Goal: Download file/media

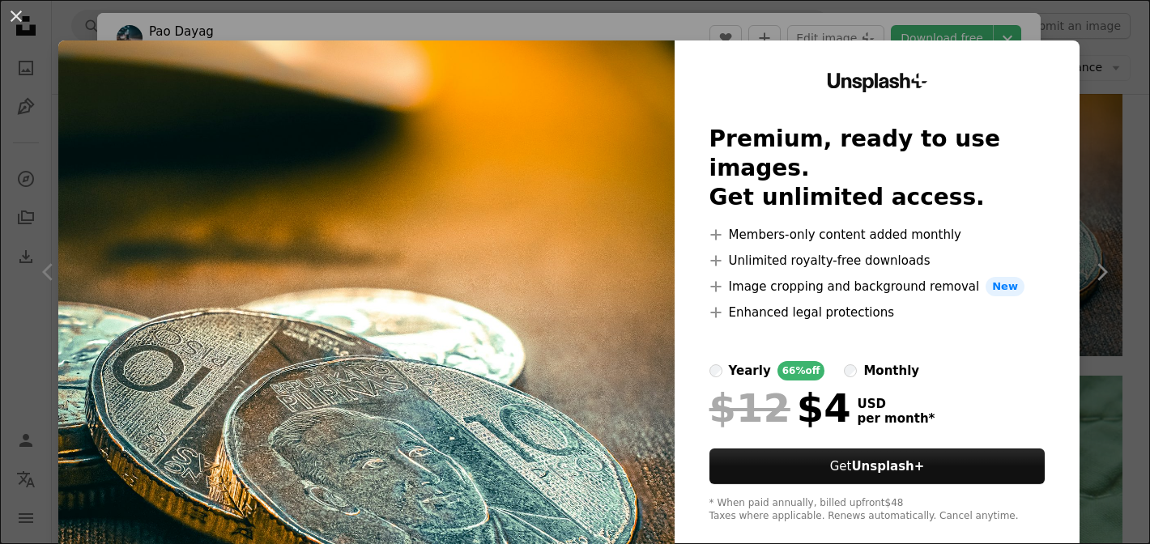
scroll to position [23, 0]
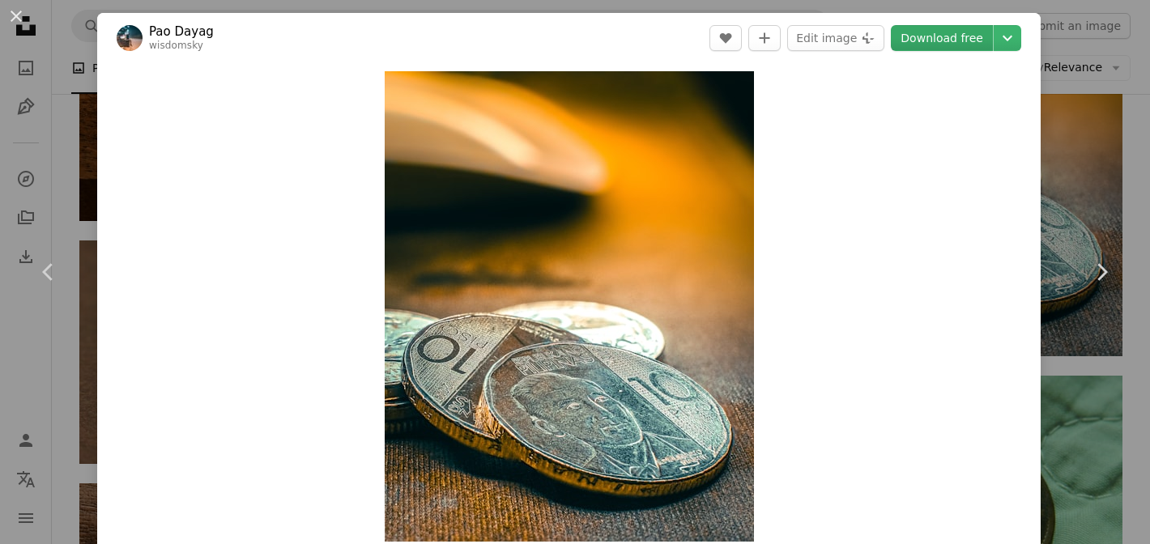
click at [977, 34] on link "Download free" at bounding box center [942, 38] width 102 height 26
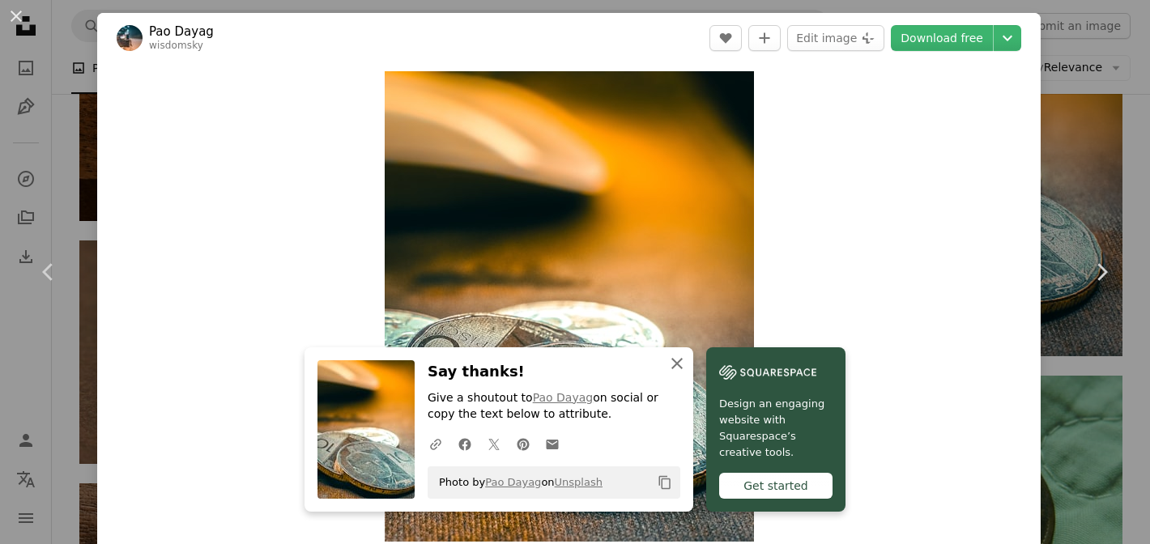
click at [670, 363] on icon "An X shape" at bounding box center [676, 363] width 19 height 19
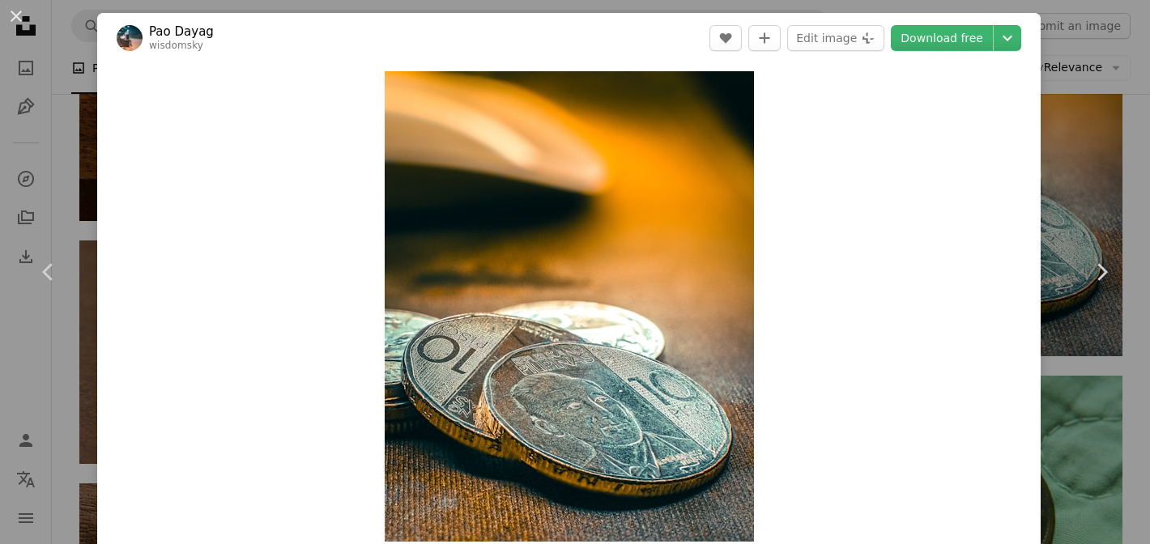
click at [1098, 85] on div "An X shape Chevron left Chevron right [PERSON_NAME] wisdomsky A heart A plus si…" at bounding box center [575, 272] width 1150 height 544
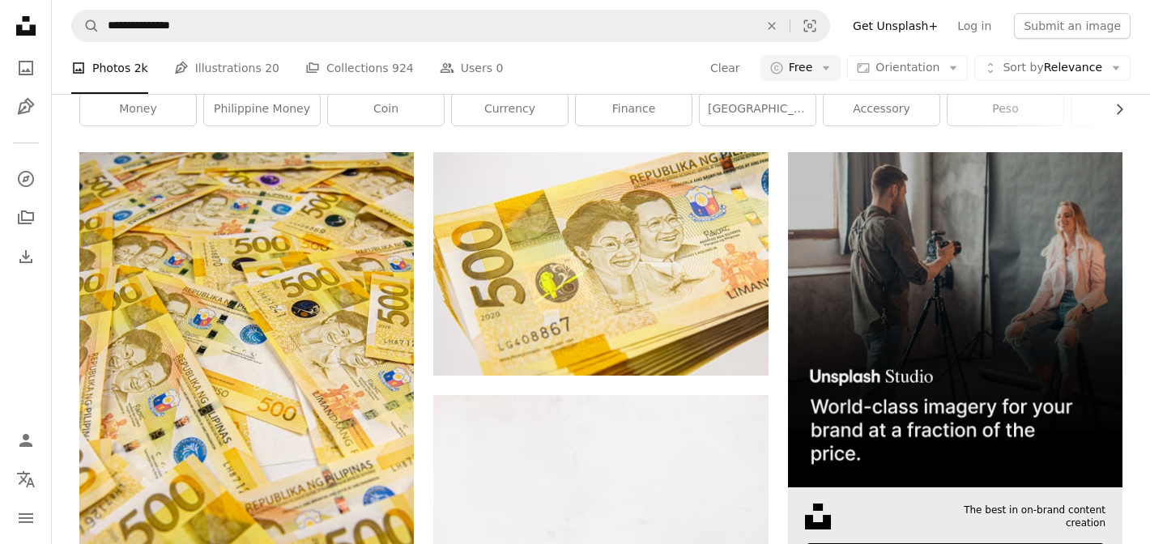
scroll to position [221, 0]
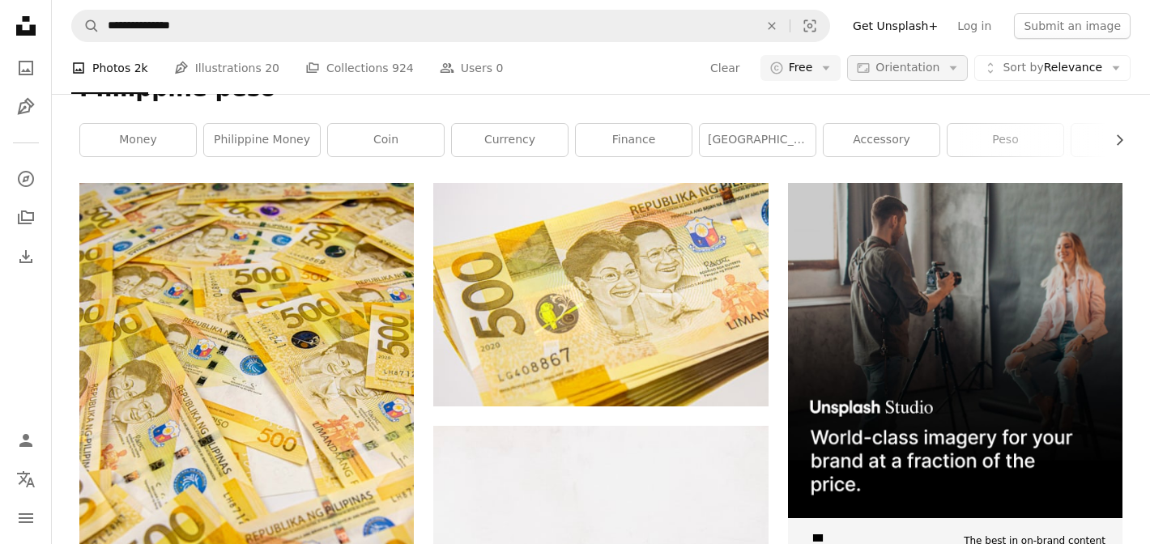
click at [932, 62] on span "Orientation" at bounding box center [907, 67] width 64 height 13
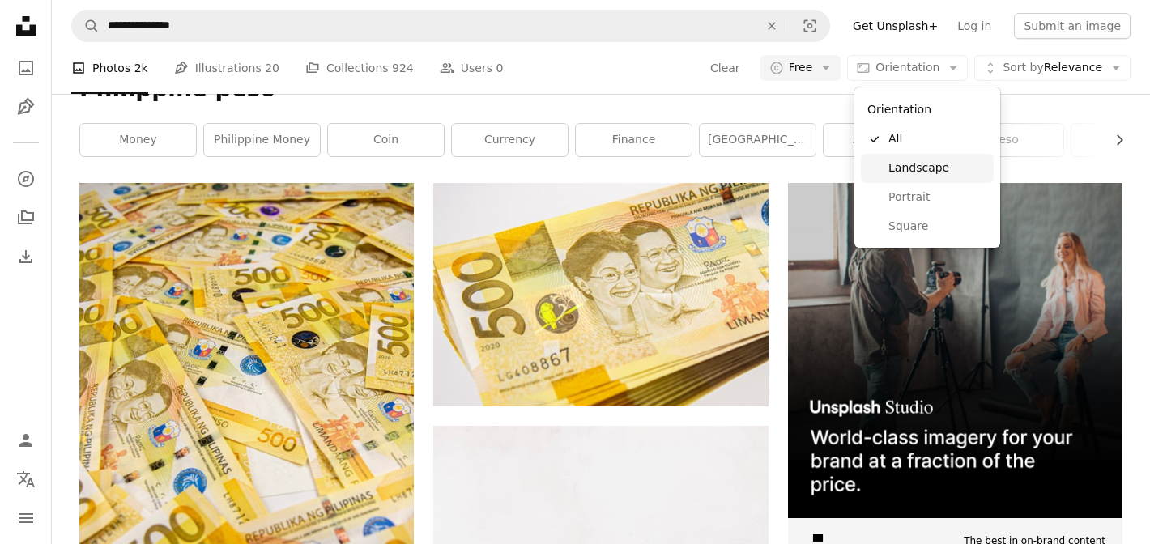
click at [923, 164] on span "Landscape" at bounding box center [937, 168] width 99 height 16
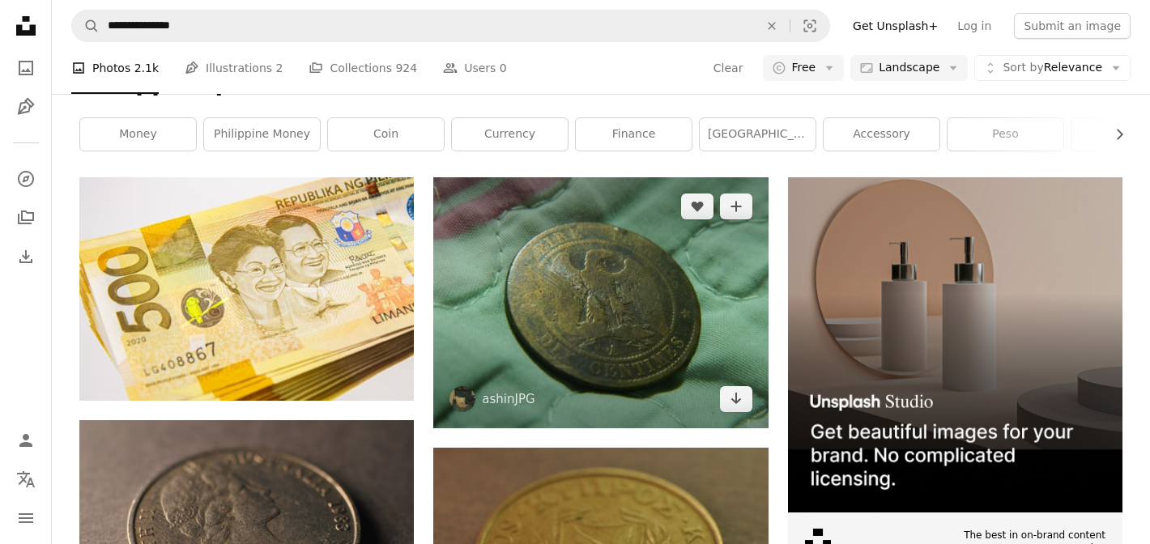
scroll to position [228, 0]
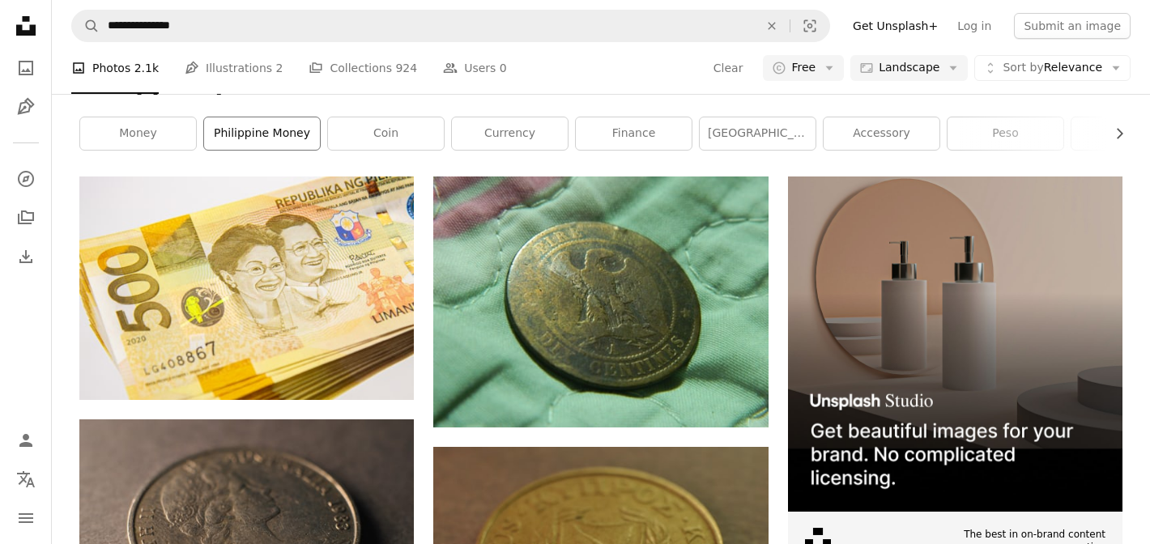
click at [277, 138] on link "philippine money" at bounding box center [262, 133] width 116 height 32
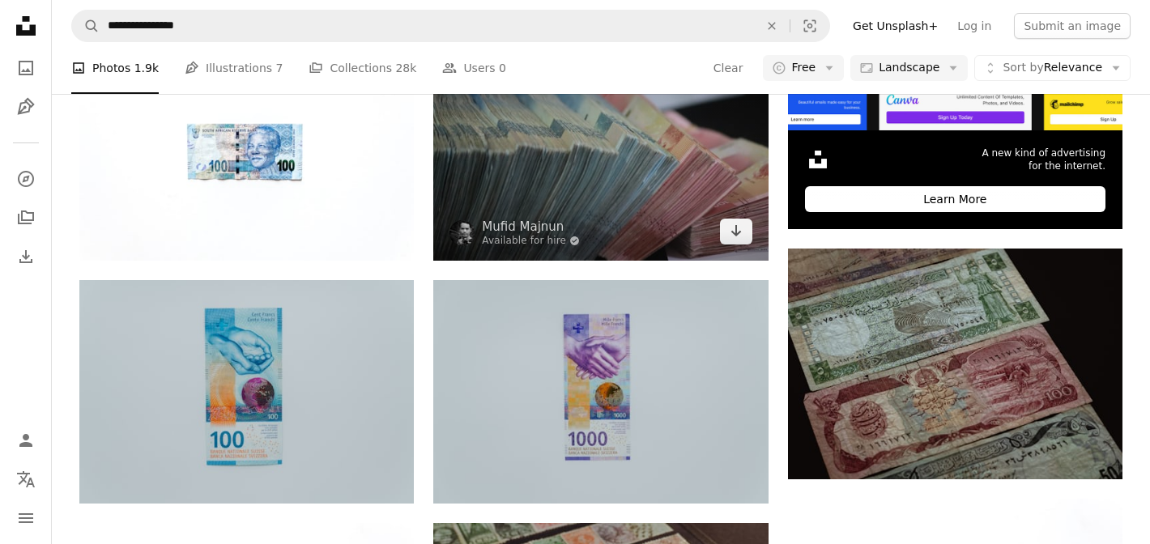
scroll to position [615, 0]
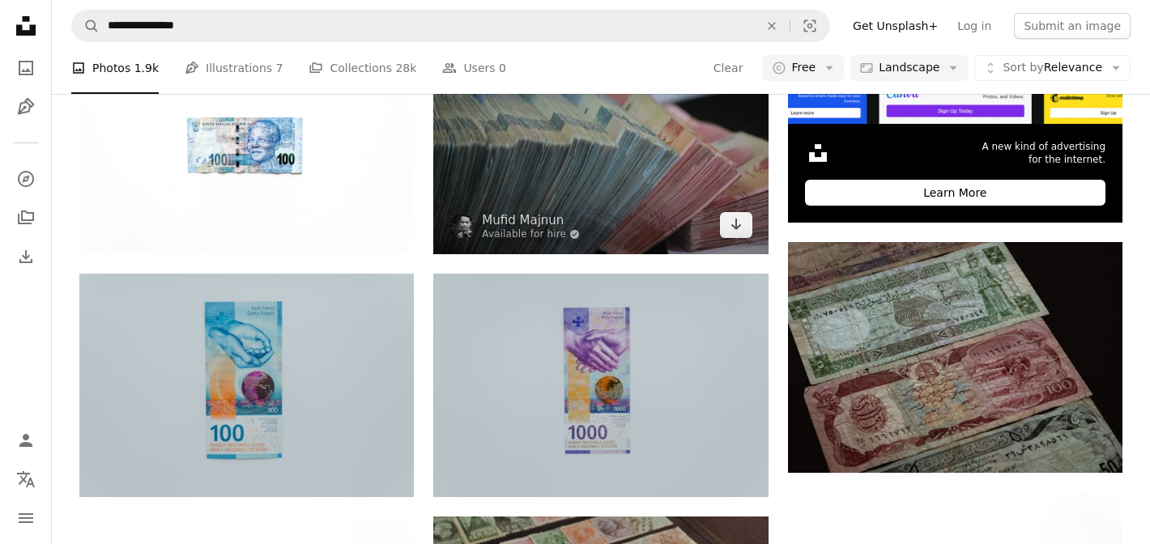
click at [571, 191] on img at bounding box center [600, 143] width 334 height 223
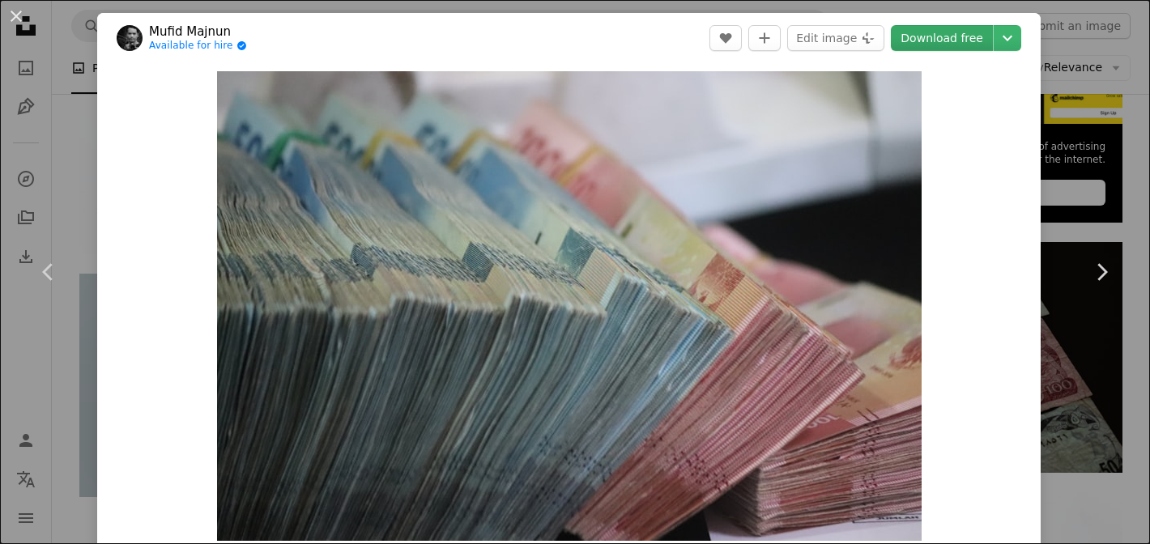
click at [935, 37] on link "Download free" at bounding box center [942, 38] width 102 height 26
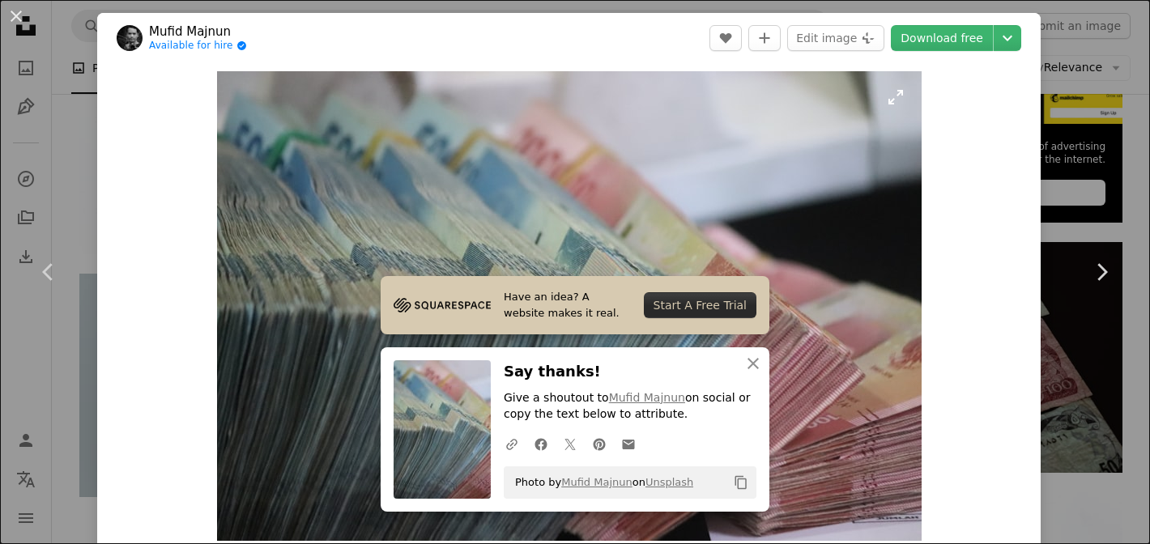
click at [745, 211] on img "Zoom in on this image" at bounding box center [569, 306] width 705 height 470
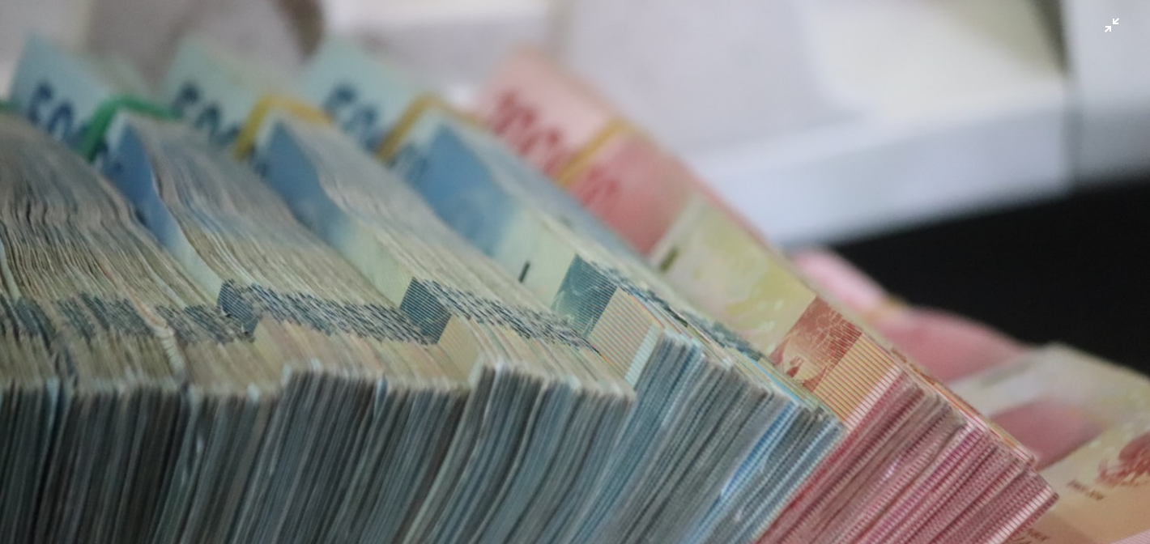
scroll to position [112, 0]
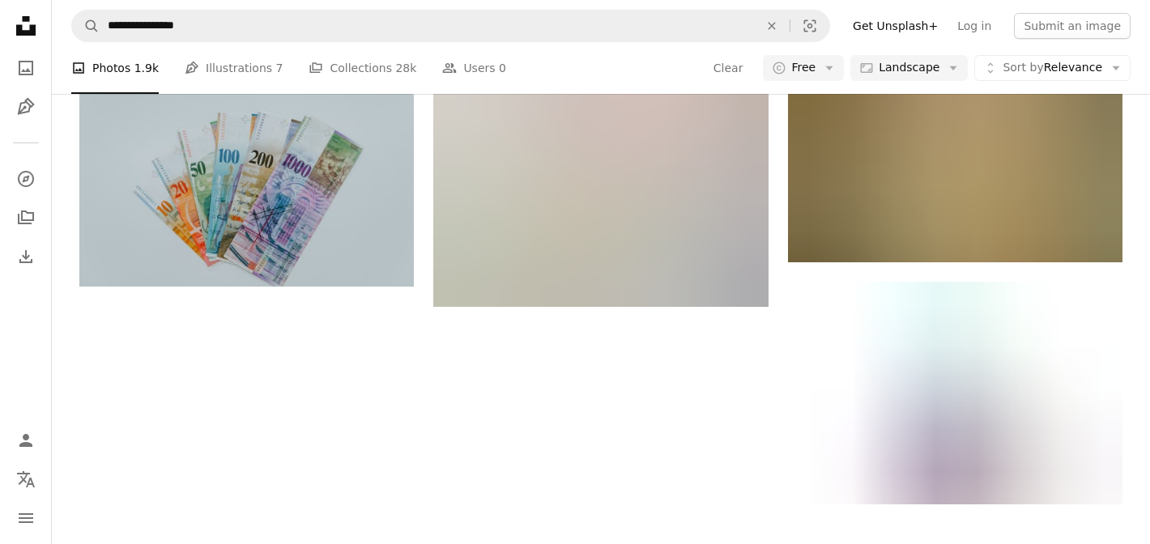
scroll to position [1799, 0]
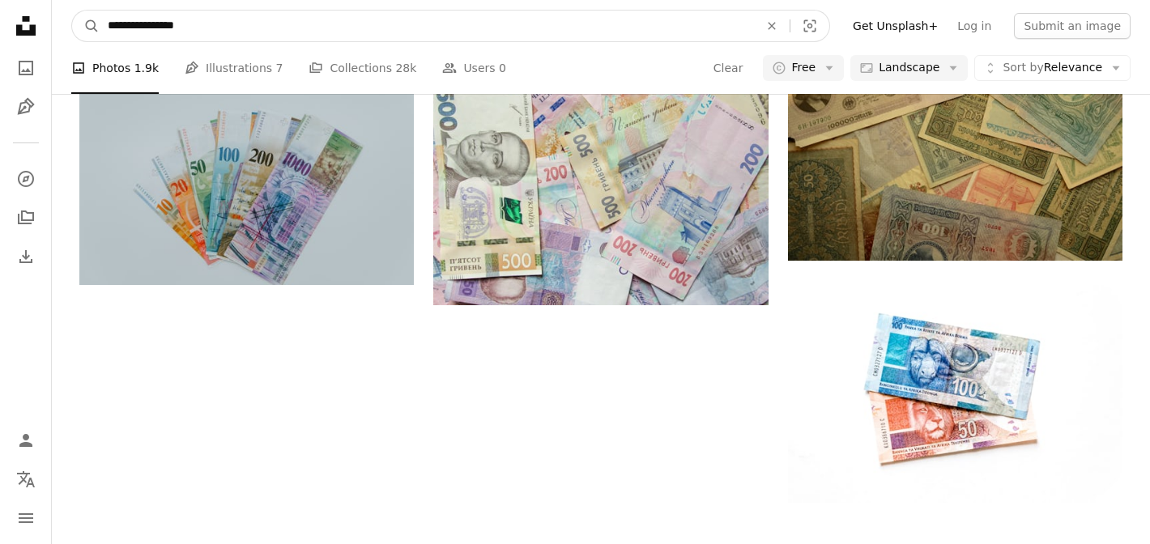
click at [164, 29] on input "**********" at bounding box center [427, 26] width 654 height 31
type input "**********"
click at [72, 11] on button "A magnifying glass" at bounding box center [86, 26] width 28 height 31
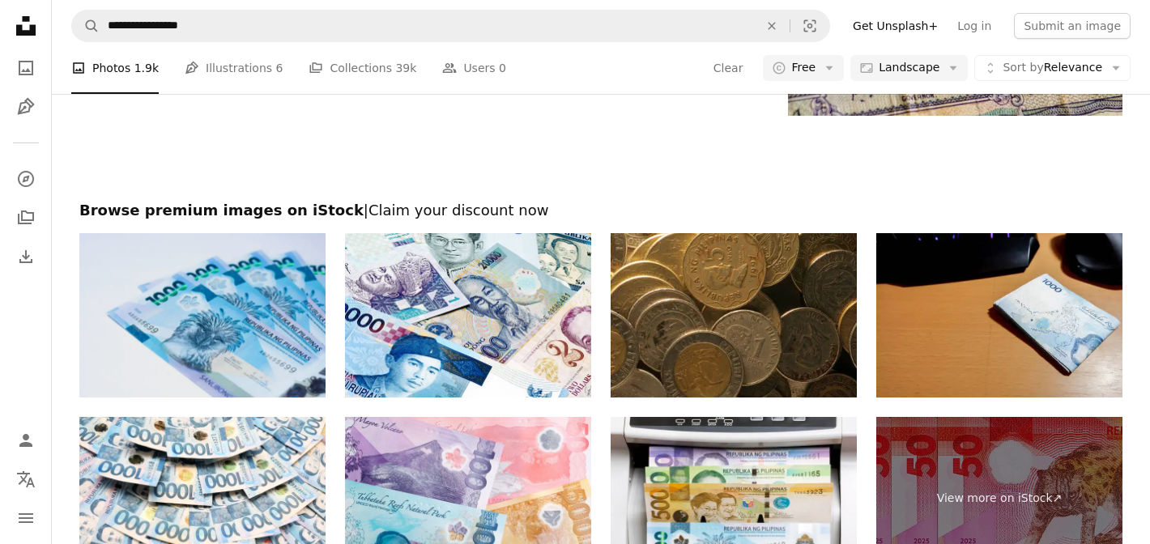
scroll to position [2211, 0]
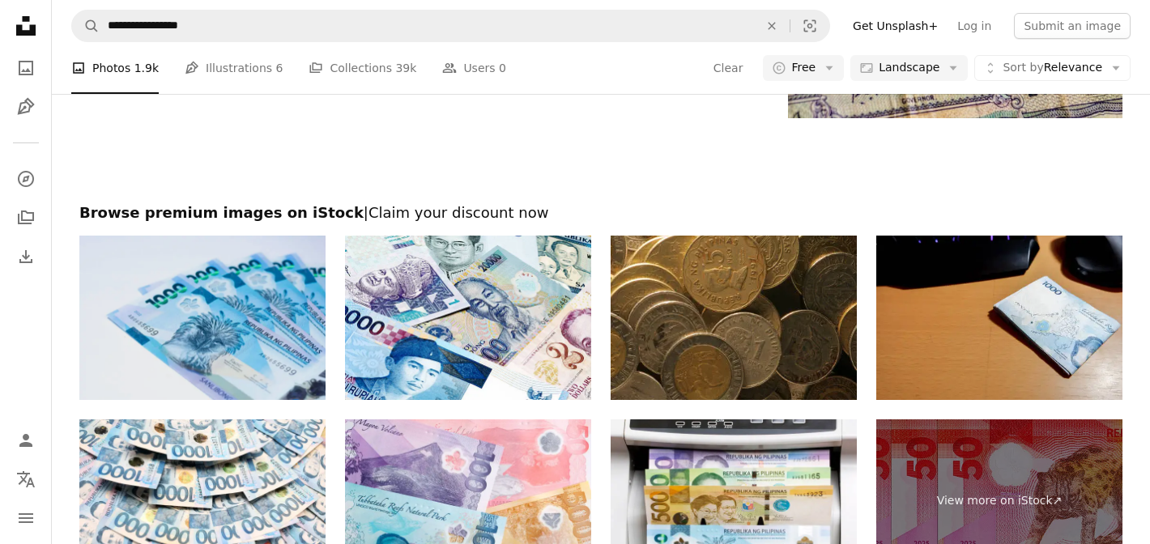
click at [245, 282] on img at bounding box center [202, 318] width 246 height 164
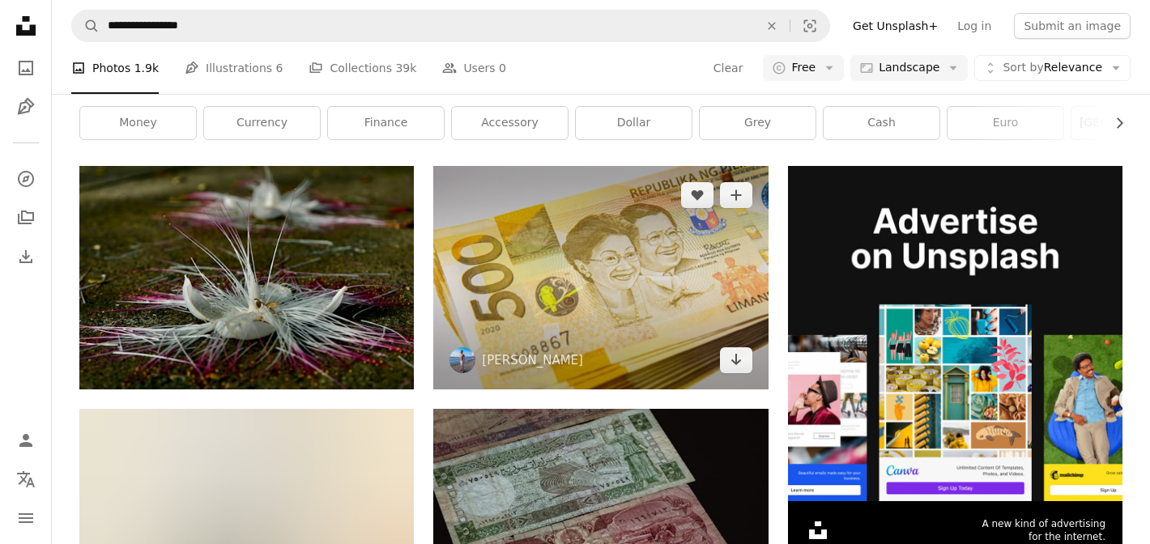
scroll to position [261, 0]
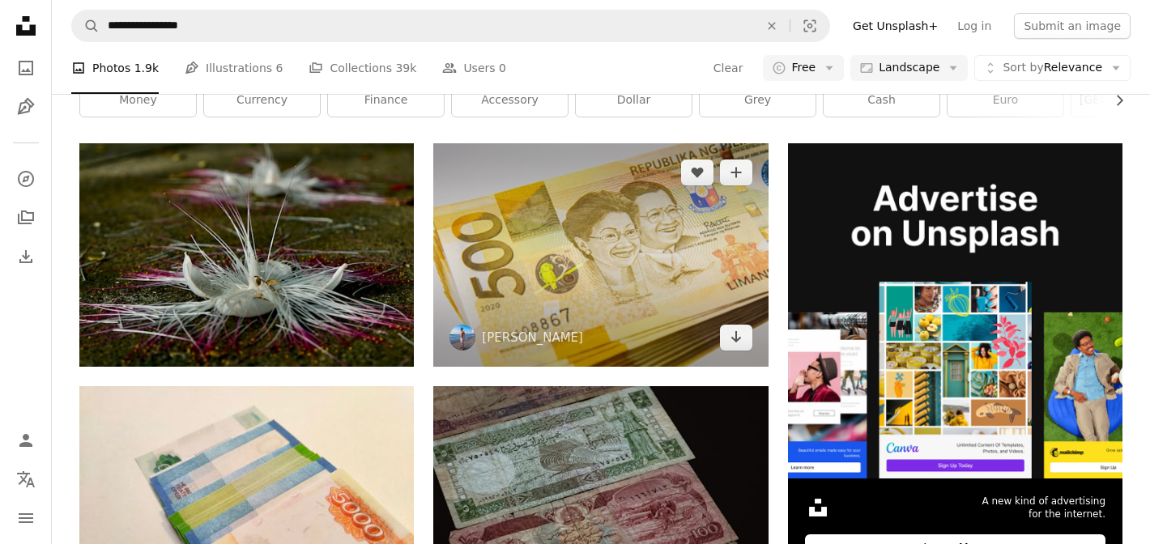
click at [573, 276] on img at bounding box center [600, 254] width 334 height 223
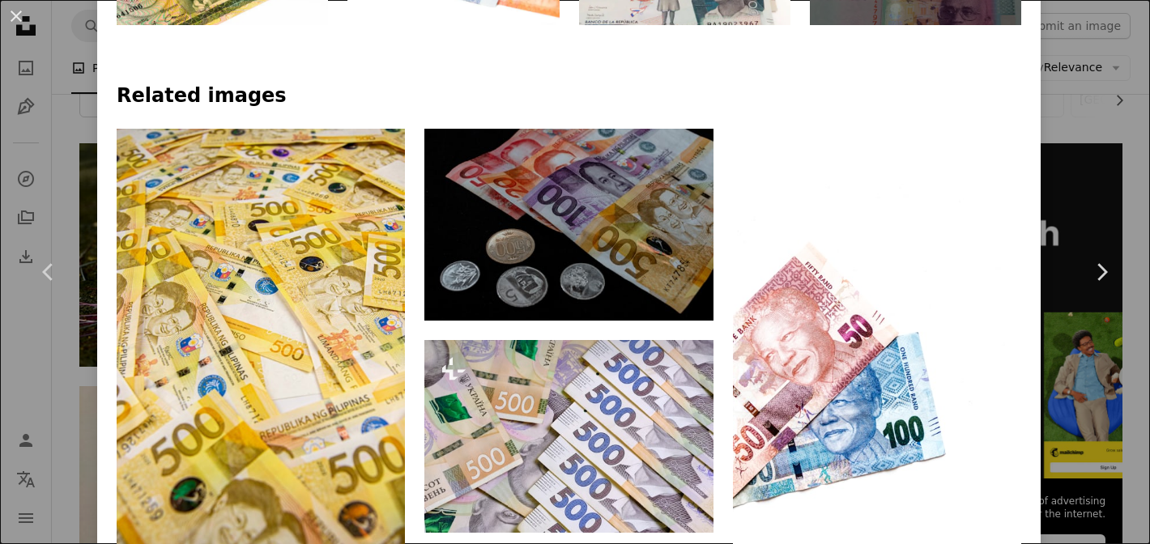
scroll to position [1075, 0]
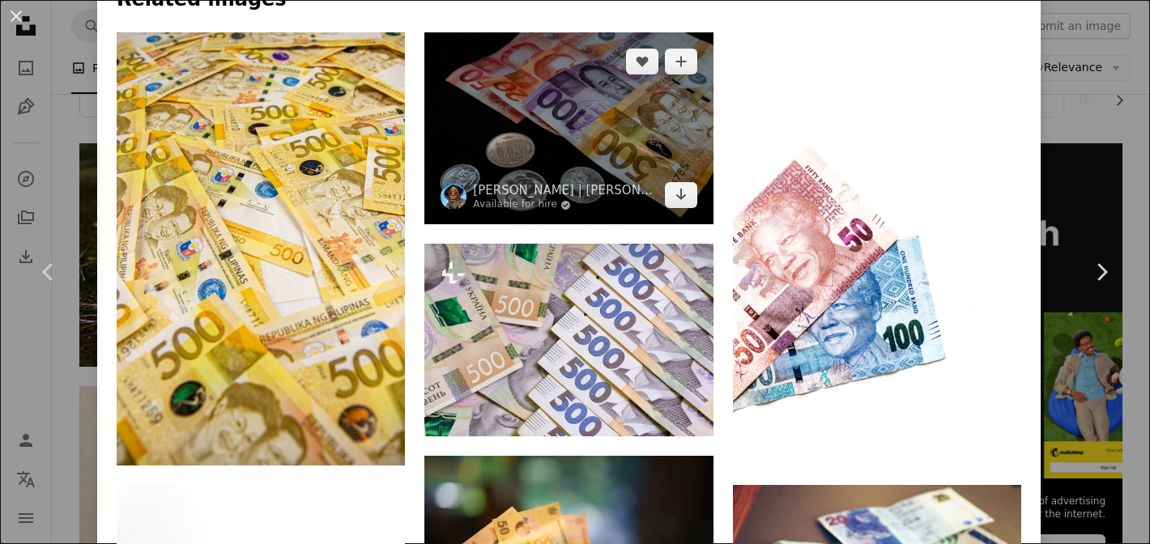
click at [632, 160] on img at bounding box center [568, 128] width 288 height 192
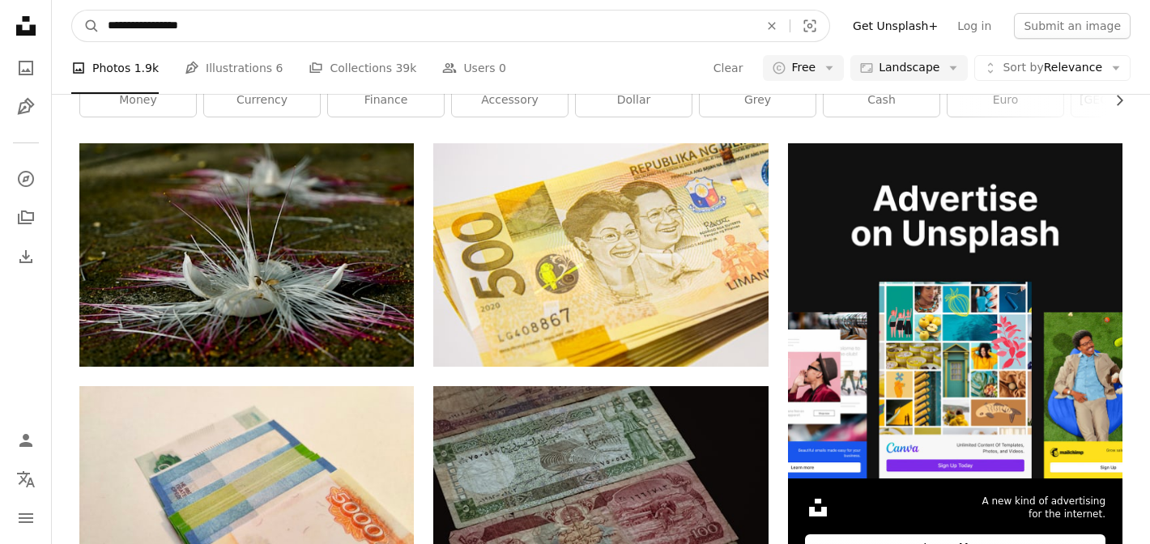
click at [540, 24] on input "**********" at bounding box center [427, 26] width 654 height 31
drag, startPoint x: 540, startPoint y: 24, endPoint x: -6, endPoint y: 59, distance: 546.9
drag, startPoint x: 236, startPoint y: 17, endPoint x: 33, endPoint y: 21, distance: 202.5
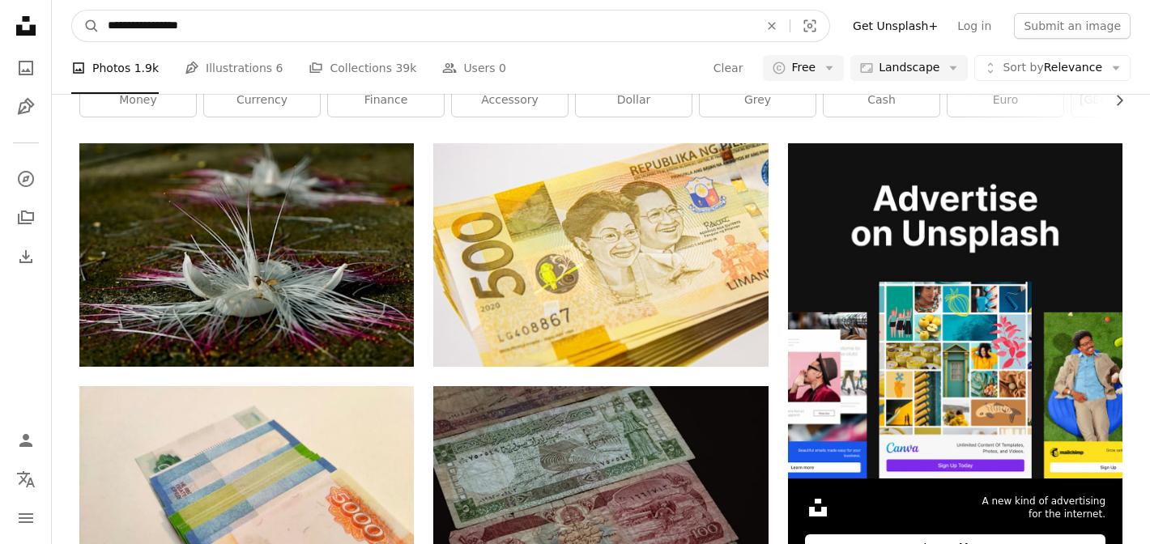
drag, startPoint x: 227, startPoint y: 27, endPoint x: 53, endPoint y: 27, distance: 173.3
click at [53, 27] on nav "**********" at bounding box center [601, 26] width 1098 height 52
type input "*"
type input "**********"
click at [72, 11] on button "A magnifying glass" at bounding box center [86, 26] width 28 height 31
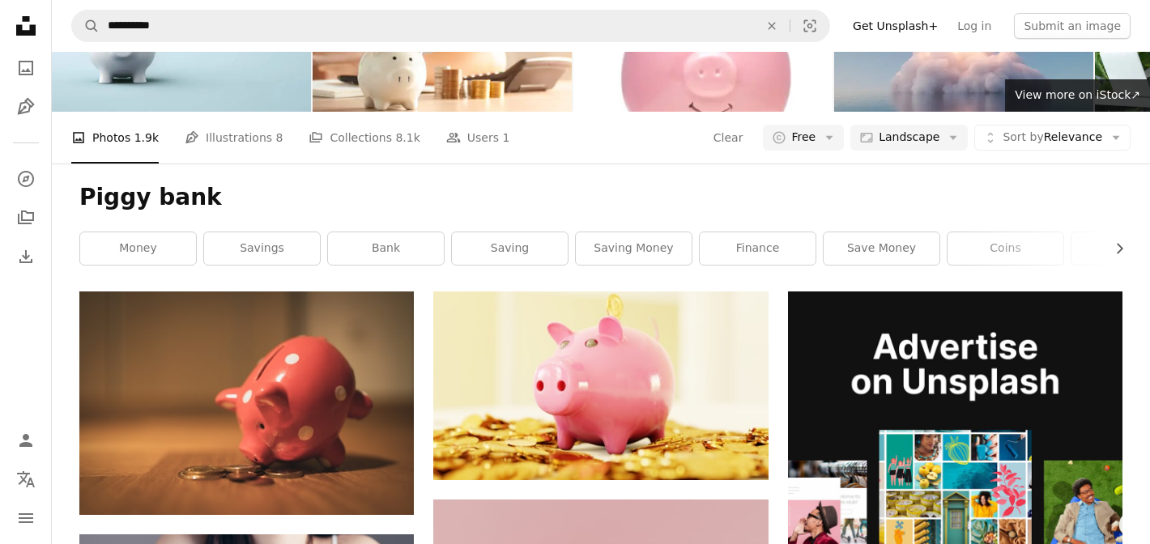
scroll to position [276, 0]
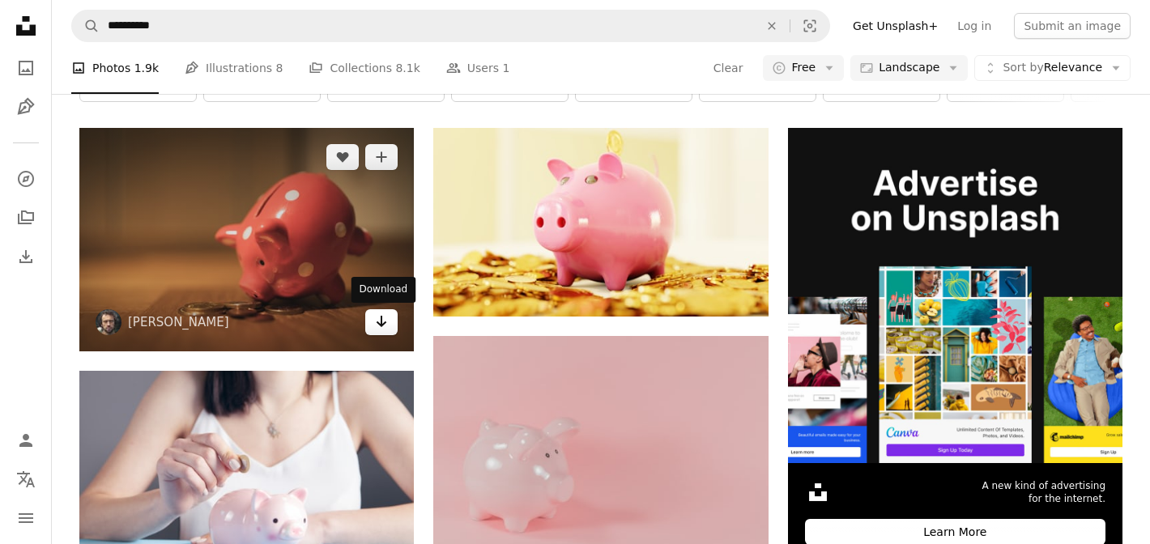
click at [377, 325] on icon "Arrow pointing down" at bounding box center [381, 321] width 13 height 19
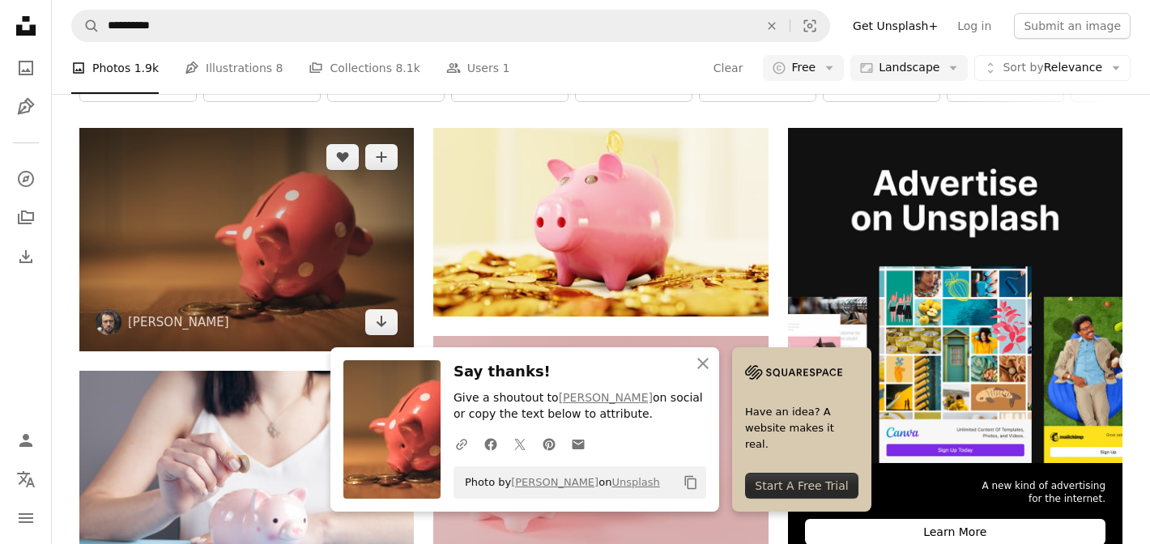
click at [268, 207] on img at bounding box center [246, 239] width 334 height 223
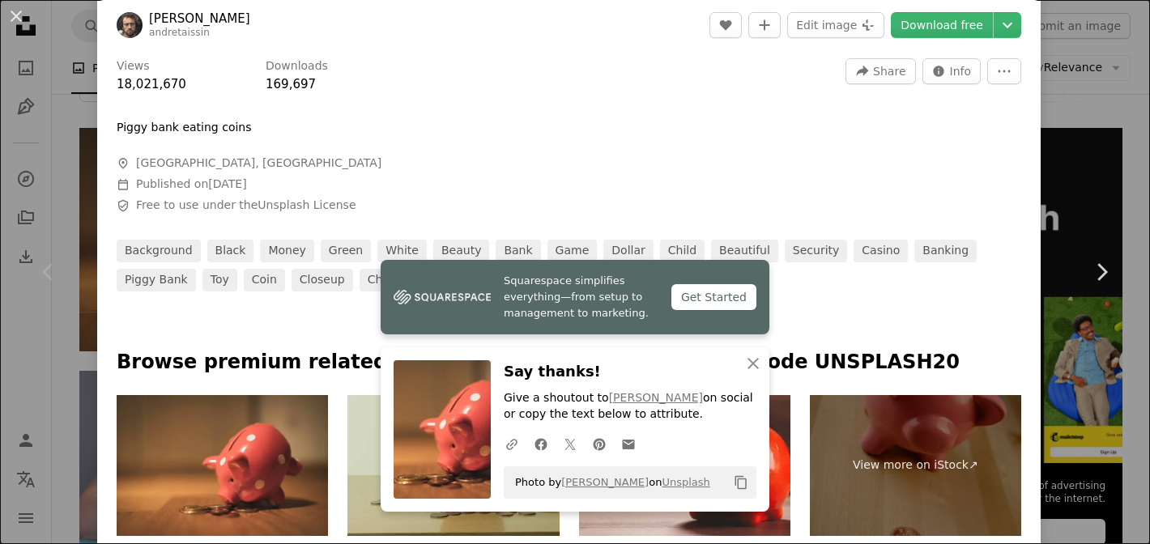
scroll to position [503, 0]
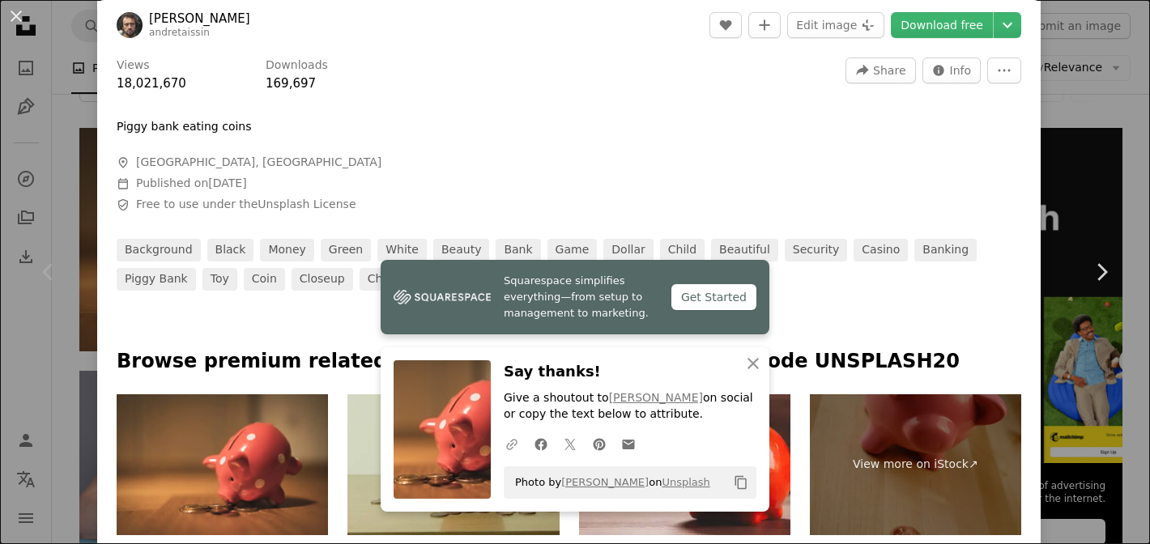
click at [513, 450] on icon "A URL sharing icon (chains)" at bounding box center [511, 444] width 15 height 15
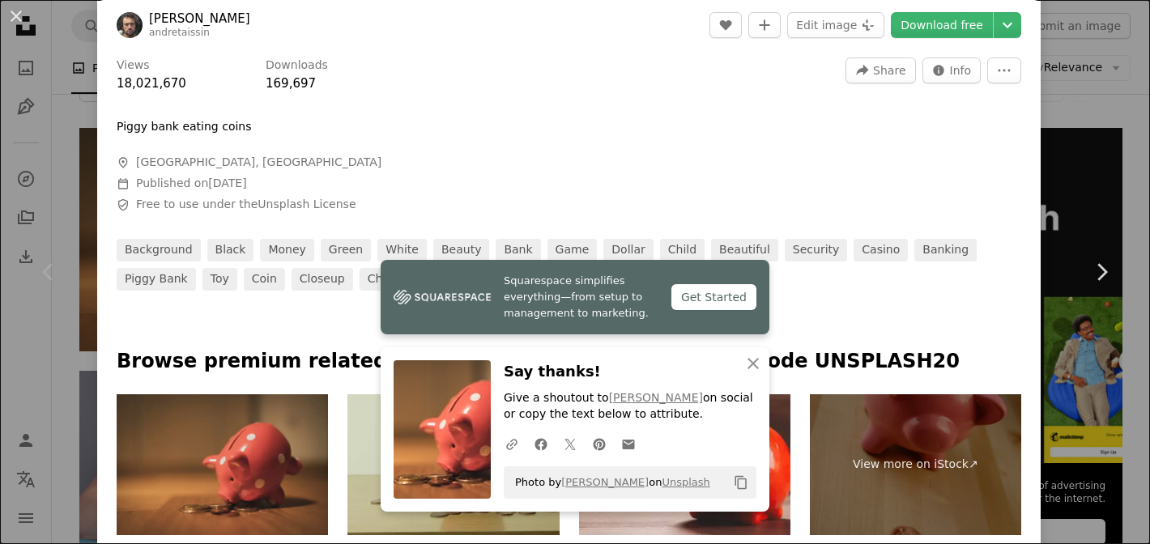
click at [296, 487] on img at bounding box center [222, 464] width 211 height 141
click at [183, 419] on img at bounding box center [222, 464] width 211 height 141
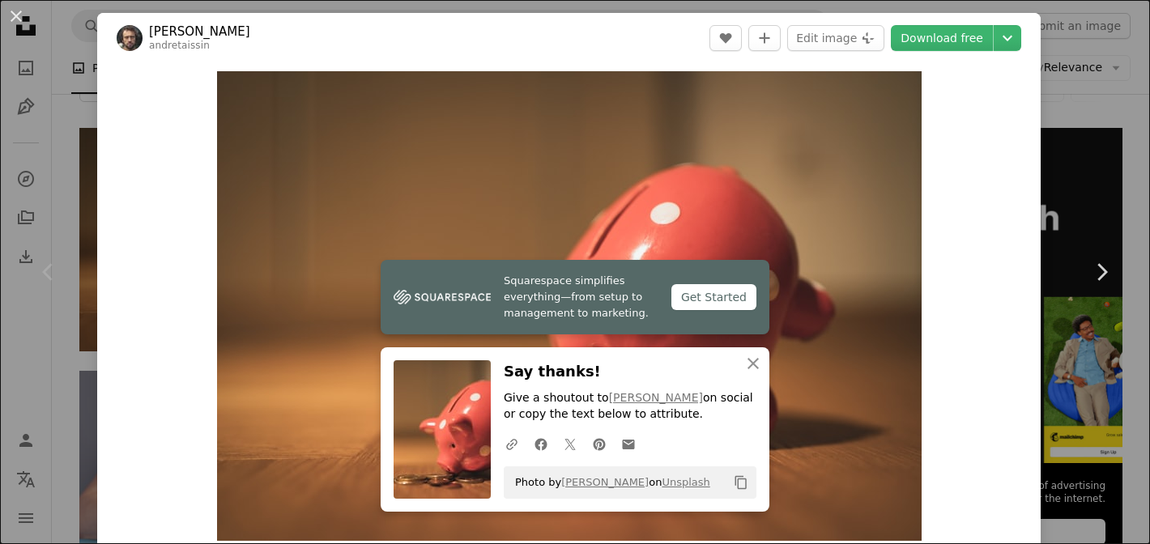
scroll to position [585, 0]
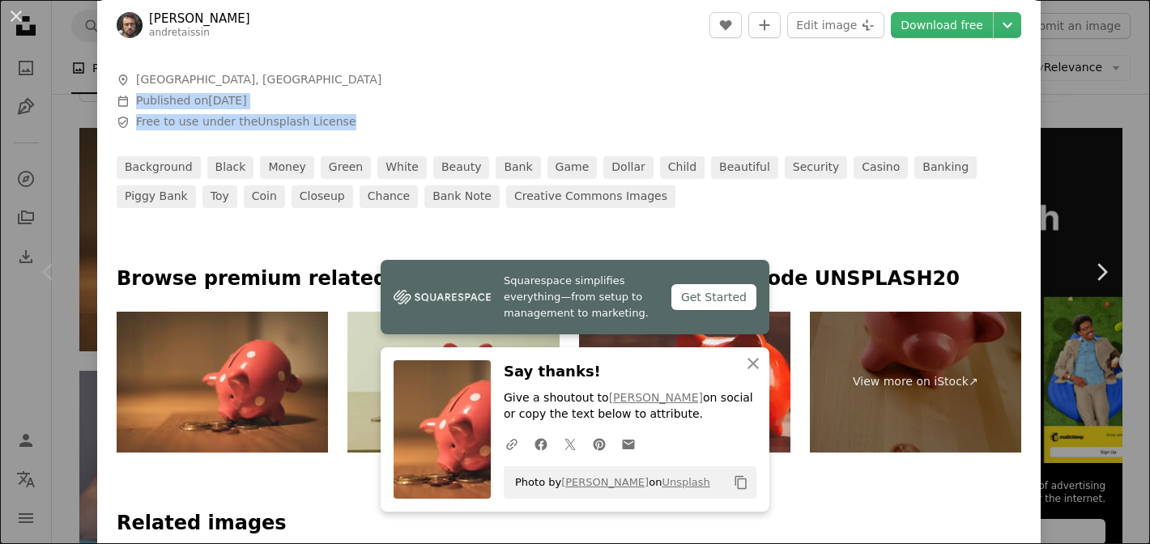
drag, startPoint x: 352, startPoint y: 123, endPoint x: 103, endPoint y: 94, distance: 251.1
click at [103, 94] on div "Views 18,021,670 Downloads 169,697 A forward-right arrow Share Info icon Info M…" at bounding box center [568, 86] width 943 height 245
click at [133, 87] on span "A map marker [GEOGRAPHIC_DATA], [GEOGRAPHIC_DATA]" at bounding box center [360, 80] width 486 height 16
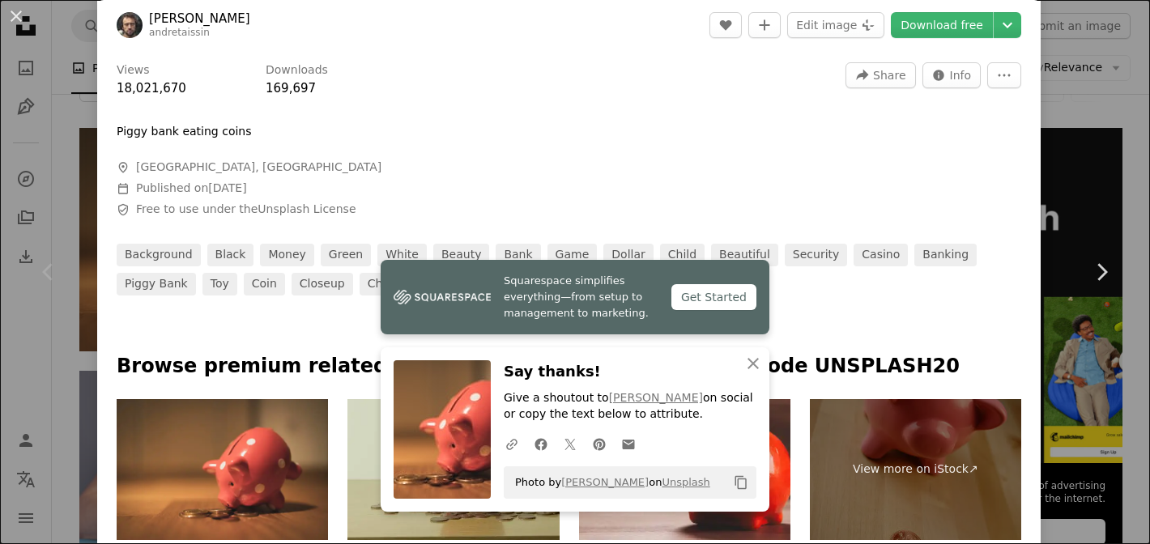
scroll to position [492, 0]
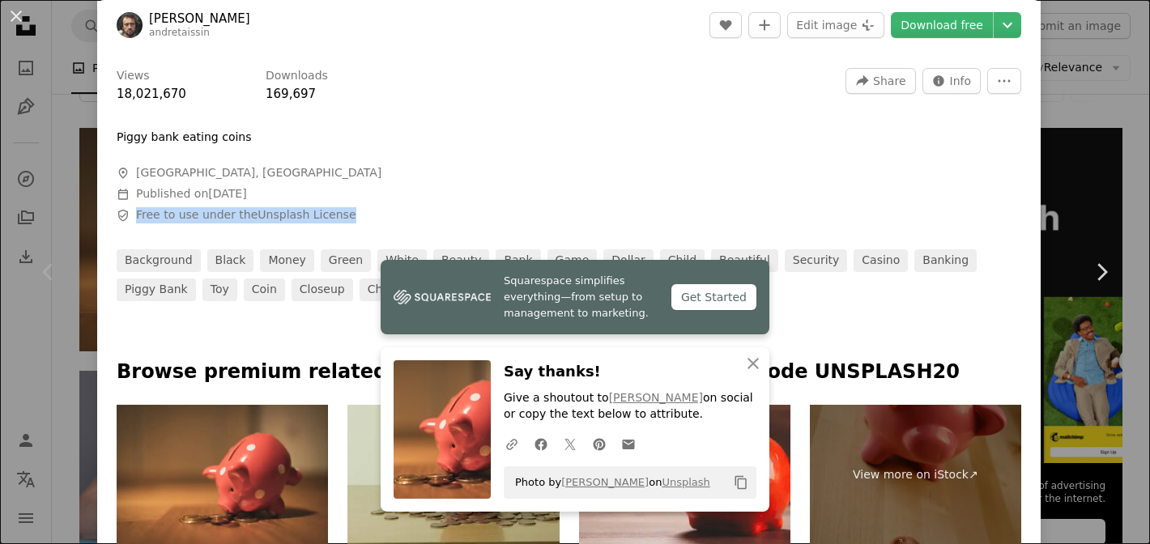
drag, startPoint x: 134, startPoint y: 215, endPoint x: 394, endPoint y: 215, distance: 259.9
click at [394, 215] on span "Safety Free to use under the Unsplash License" at bounding box center [360, 215] width 486 height 16
copy span "Free to use under the Unsplash License"
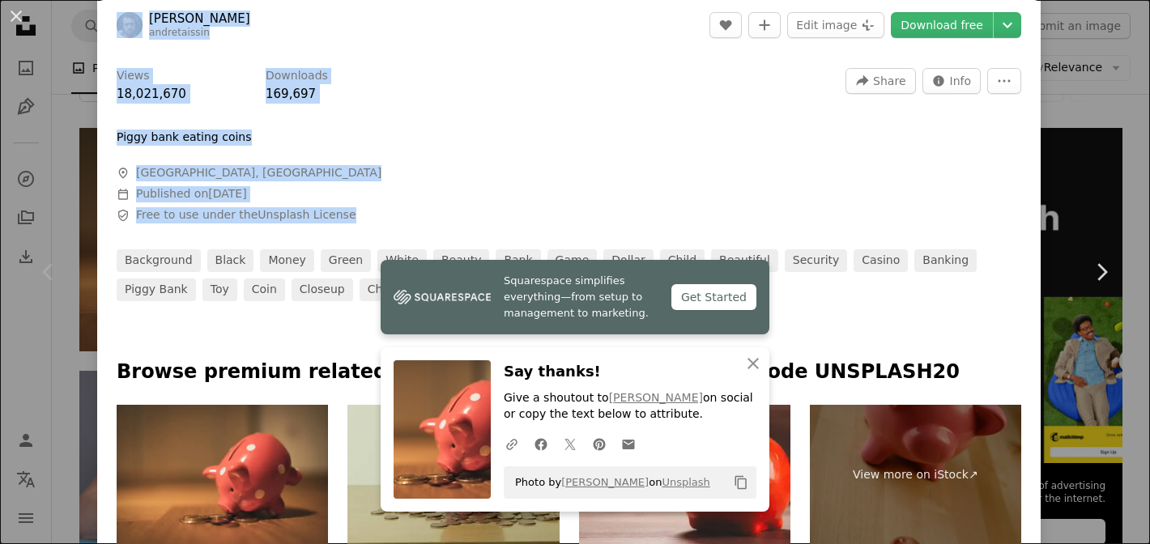
drag, startPoint x: 355, startPoint y: 211, endPoint x: 117, endPoint y: 18, distance: 307.4
copy div "[PERSON_NAME] andretaissin A heart A plus sign Edit image Plus sign for Unsplas…"
